Goal: Task Accomplishment & Management: Manage account settings

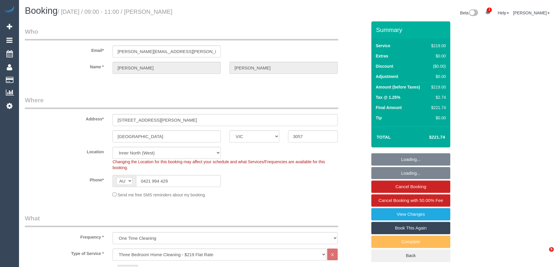
select select "VIC"
select select "number:27"
select select "number:14"
select select "number:18"
select select "number:23"
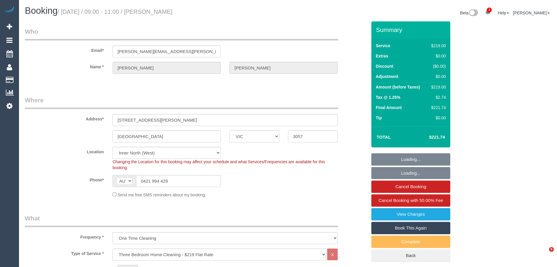
select select "number:13"
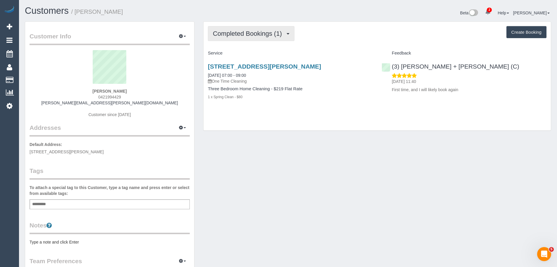
click at [264, 34] on span "Completed Bookings (1)" at bounding box center [249, 33] width 72 height 7
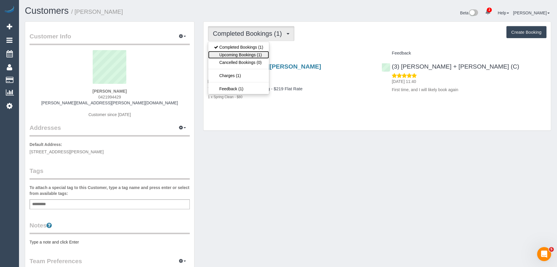
click at [259, 51] on link "Upcoming Bookings (1)" at bounding box center [238, 55] width 61 height 8
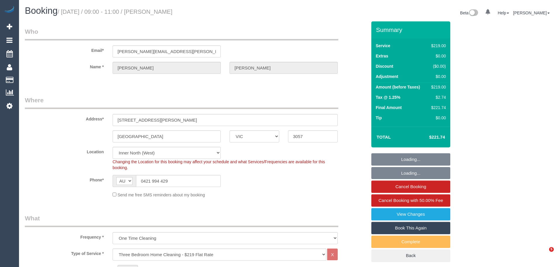
select select "VIC"
select select "number:27"
select select "number:14"
select select "number:18"
select select "number:23"
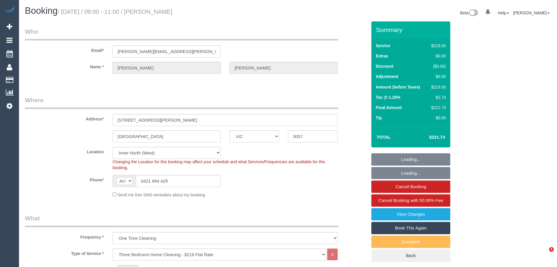
select select "number:13"
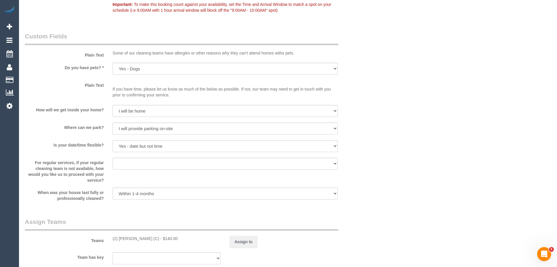
scroll to position [878, 0]
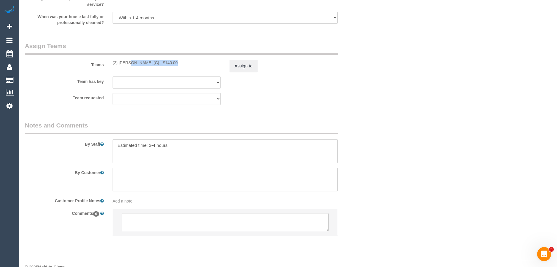
drag, startPoint x: 157, startPoint y: 61, endPoint x: 113, endPoint y: 63, distance: 43.9
click at [113, 63] on div "(2) Harry Dhasmana (C) - $140.00" at bounding box center [167, 63] width 108 height 6
copy div "(2) [PERSON_NAME] (C)"
click at [231, 64] on button "Assign to" at bounding box center [244, 66] width 28 height 12
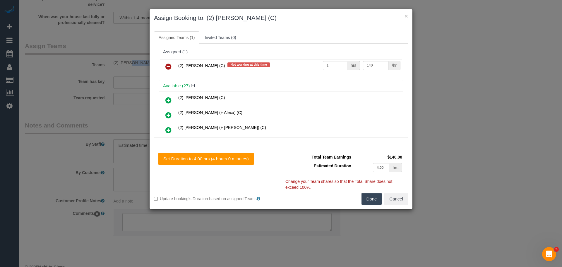
click at [169, 68] on icon at bounding box center [168, 66] width 6 height 7
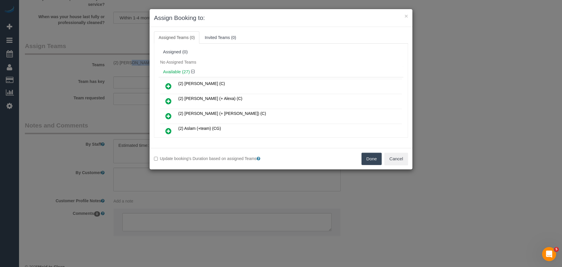
click at [368, 157] on button "Done" at bounding box center [371, 158] width 20 height 12
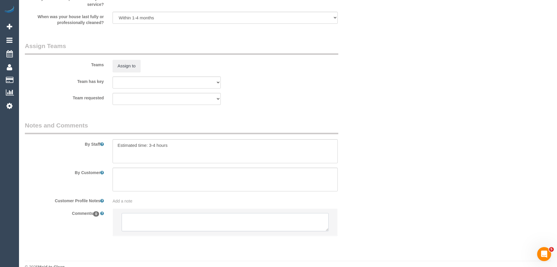
click at [186, 224] on textarea at bounding box center [225, 222] width 207 height 18
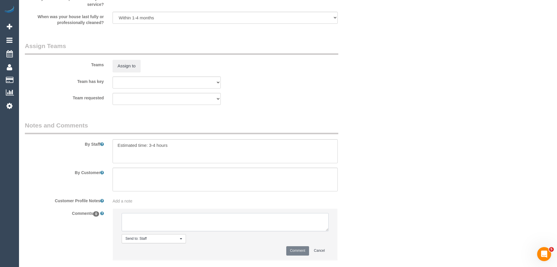
click at [186, 224] on textarea at bounding box center [225, 222] width 207 height 18
type textarea "/"
paste textarea "Cleaner(s) Unassigned: Reason Unassigned: One Off/Ongoing: Flexibility: Close a…"
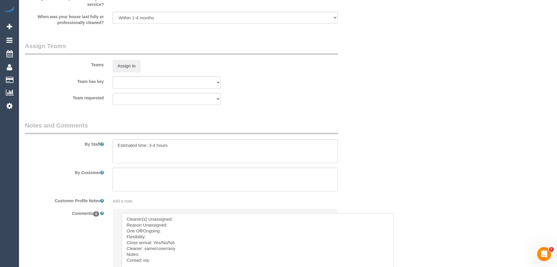
scroll to position [0, 0]
drag, startPoint x: 326, startPoint y: 230, endPoint x: 392, endPoint y: 280, distance: 82.2
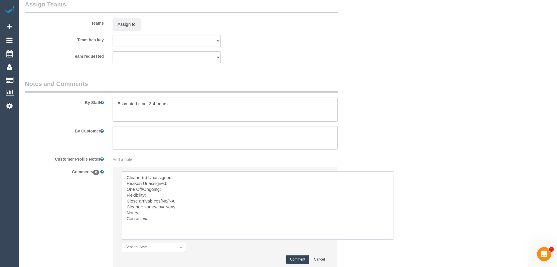
scroll to position [963, 0]
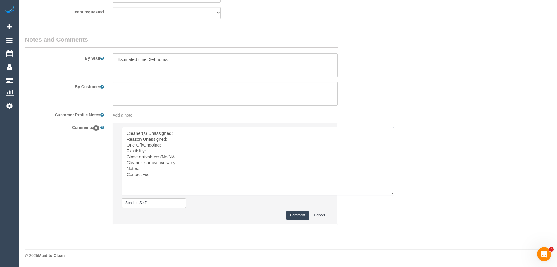
click at [188, 132] on textarea at bounding box center [258, 161] width 272 height 68
paste textarea "(2) [PERSON_NAME] (C)"
click at [180, 139] on textarea at bounding box center [258, 161] width 272 height 68
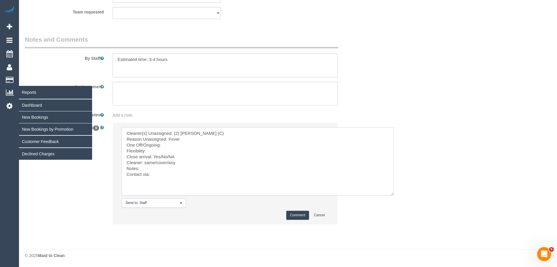
drag, startPoint x: 181, startPoint y: 183, endPoint x: 15, endPoint y: 91, distance: 190.0
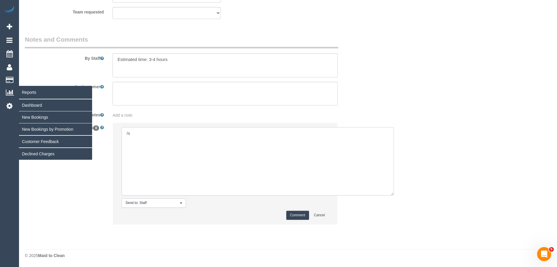
type textarea "/"
paste textarea "Cleaner(s) Unassigned: Reason Unassigned: Contact via: Which message sent: Addi…"
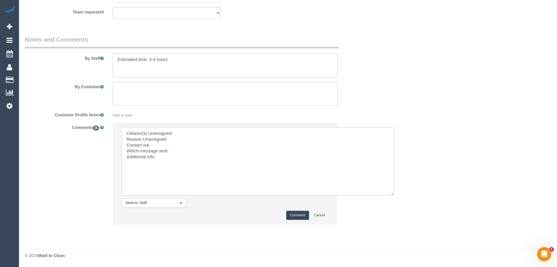
click at [191, 134] on textarea at bounding box center [258, 161] width 272 height 68
paste textarea "(2) [PERSON_NAME] (C)"
drag, startPoint x: 179, startPoint y: 163, endPoint x: 103, endPoint y: 106, distance: 94.7
click at [103, 106] on sui-booking-comments "By Staff By Customer Customer Profile Notes Add a note Comments 0 Send to: Staf…" at bounding box center [196, 132] width 342 height 195
type textarea "Cleaner(s) Unassigned: (2) [PERSON_NAME] (C) Reason Unassigned: fever Contact v…"
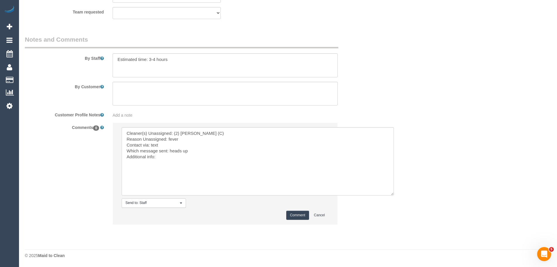
click at [289, 216] on button "Comment" at bounding box center [297, 214] width 23 height 9
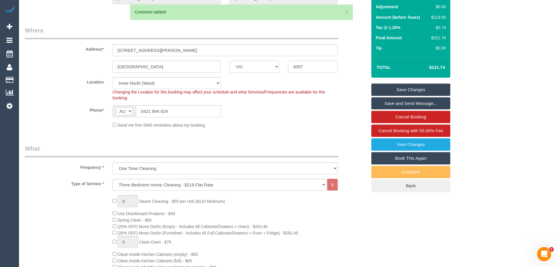
scroll to position [27, 0]
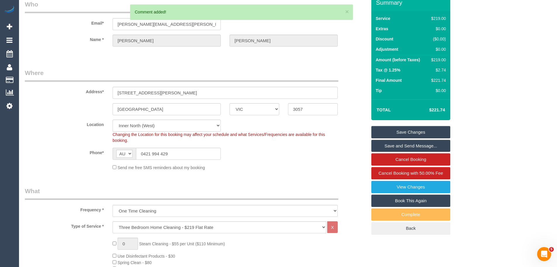
click at [426, 132] on link "Save Changes" at bounding box center [411, 132] width 79 height 12
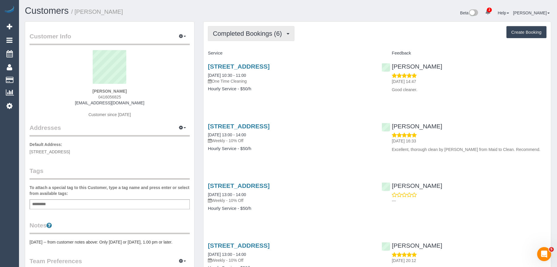
click at [247, 25] on div "Completed Bookings (6) Completed Bookings (6) Upcoming Bookings (11) Cancelled …" at bounding box center [378, 225] width 348 height 406
click at [247, 31] on span "Completed Bookings (6)" at bounding box center [249, 33] width 72 height 7
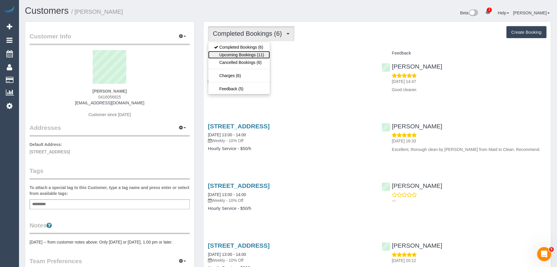
click at [243, 53] on link "Upcoming Bookings (11)" at bounding box center [239, 55] width 62 height 8
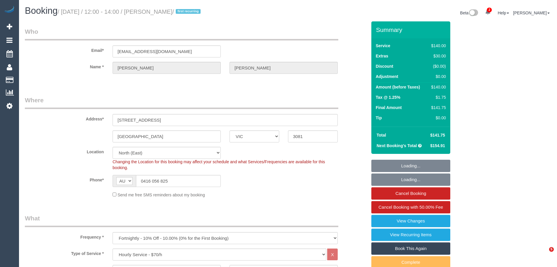
select select "VIC"
select select "string:stripe-pm_1S8B8I2GScqysDRVMGqTbHlq"
select select "number:27"
select select "number:14"
select select "number:18"
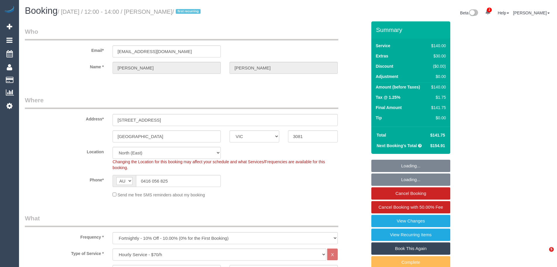
select select "number:25"
select select "number:34"
select select "number:11"
select select "object:1541"
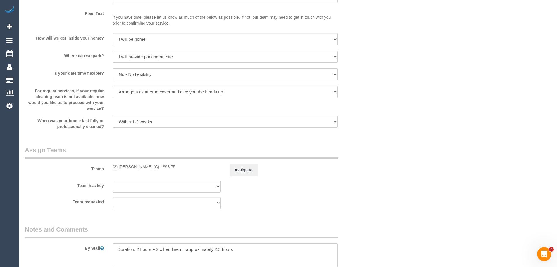
scroll to position [819, 0]
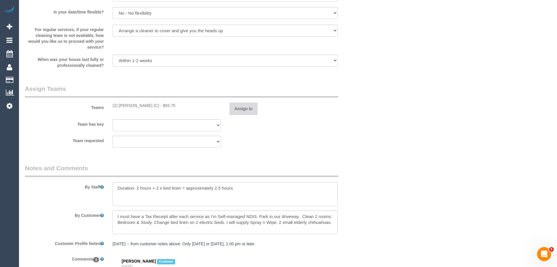
drag, startPoint x: 228, startPoint y: 109, endPoint x: 236, endPoint y: 106, distance: 8.8
click at [232, 108] on div "Assign to" at bounding box center [283, 108] width 117 height 12
click at [236, 106] on button "Assign to" at bounding box center [244, 108] width 28 height 12
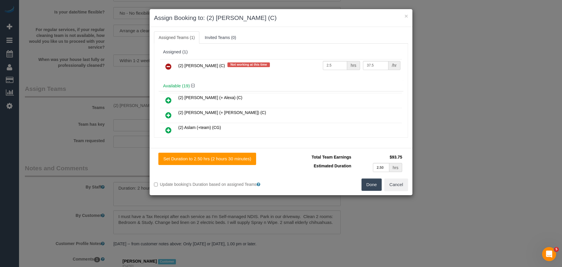
click at [171, 66] on icon at bounding box center [168, 66] width 6 height 7
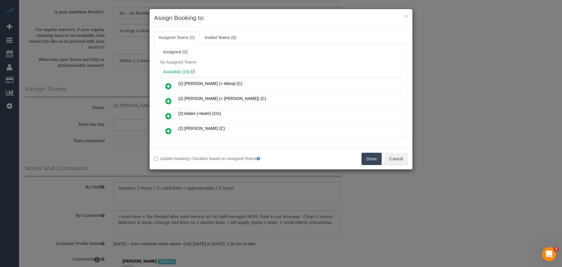
click at [372, 161] on button "Done" at bounding box center [371, 158] width 20 height 12
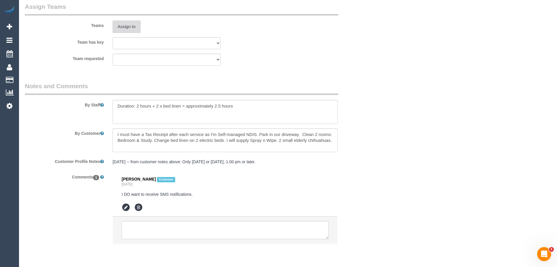
scroll to position [920, 0]
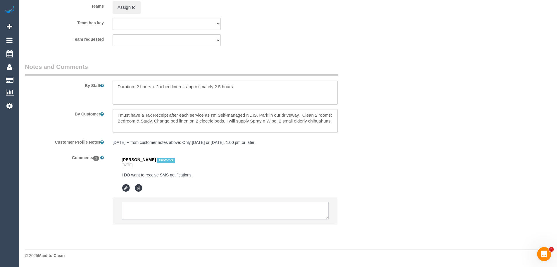
click at [159, 205] on textarea at bounding box center [225, 210] width 207 height 18
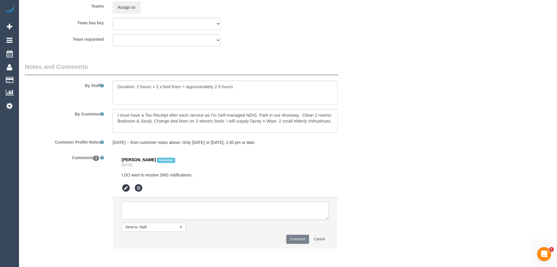
paste textarea "Cleaner(s) Unassigned: (2) [PERSON_NAME] (C) Reason Unassigned: fever Contact v…"
type textarea "Cleaner(s) Unassigned: (2) [PERSON_NAME] (C) Reason Unassigned: fever Contact v…"
click at [296, 240] on button "Comment" at bounding box center [297, 238] width 23 height 9
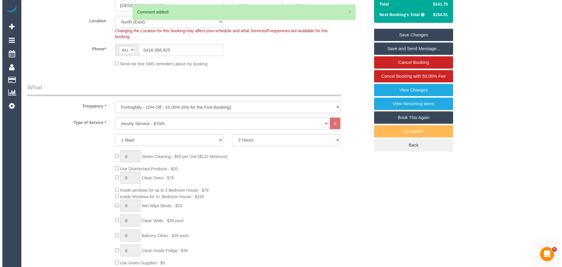
scroll to position [0, 0]
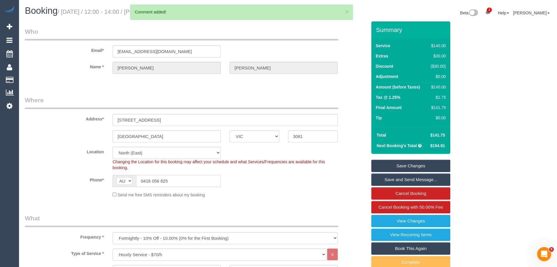
drag, startPoint x: 188, startPoint y: 180, endPoint x: 11, endPoint y: 179, distance: 176.4
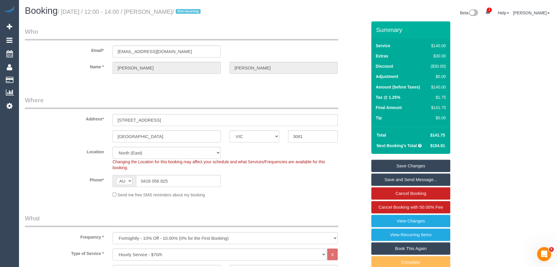
click at [407, 165] on link "Save Changes" at bounding box center [411, 165] width 79 height 12
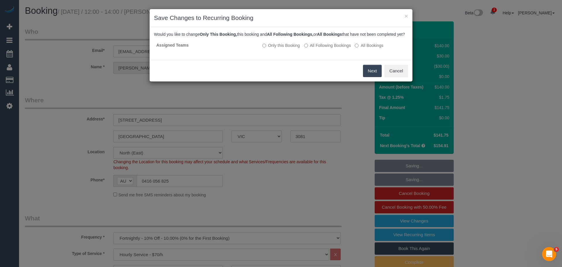
click at [368, 77] on button "Next" at bounding box center [372, 71] width 19 height 12
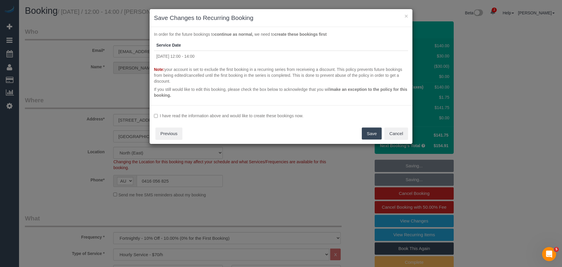
click at [287, 115] on label "I have read the information above and would like to create these bookings now." at bounding box center [281, 116] width 254 height 6
click at [376, 133] on button "Save" at bounding box center [372, 133] width 20 height 12
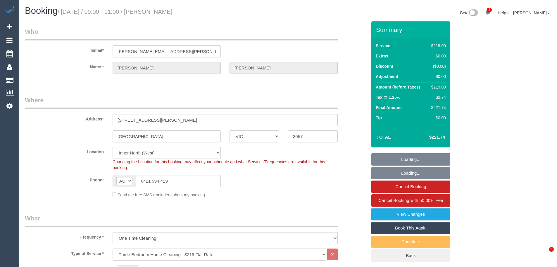
select select "VIC"
select select "number:27"
select select "number:14"
select select "number:18"
select select "number:23"
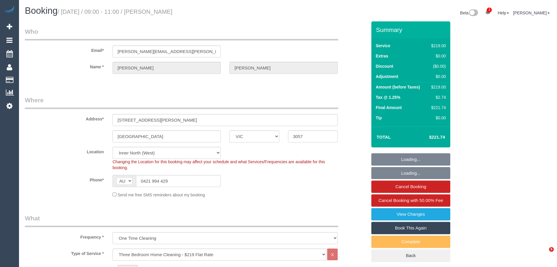
select select "number:13"
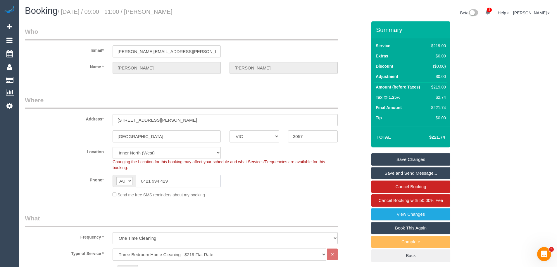
drag, startPoint x: 185, startPoint y: 183, endPoint x: 97, endPoint y: 180, distance: 87.8
click at [105, 180] on div "Phone* AF AL DZ AD AO AI AQ AG AR AM AW AU AT AZ BS BH BD BB BY BE BZ BJ BM BT …" at bounding box center [195, 181] width 351 height 12
